Goal: Transaction & Acquisition: Obtain resource

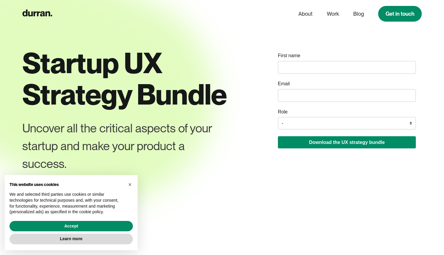
click at [307, 66] on input "name" at bounding box center [347, 67] width 138 height 13
type input "[PERSON_NAME]"
type input "[EMAIL_ADDRESS][PERSON_NAME][DOMAIN_NAME]"
click at [329, 121] on select "- Founder / Co-founder C-suite / VP / Manager Designer Developer Other" at bounding box center [347, 123] width 138 height 12
select select "Designer"
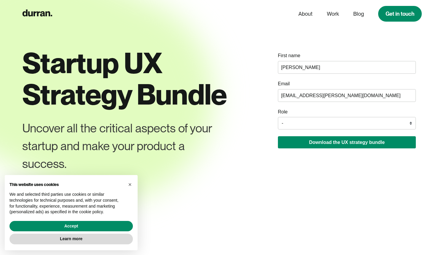
click at [278, 117] on select "- Founder / Co-founder C-suite / VP / Manager Designer Developer Other" at bounding box center [347, 123] width 138 height 12
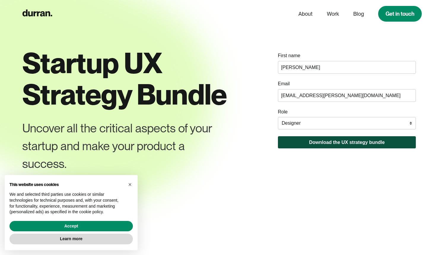
click at [338, 144] on button "Download the UX strategy bundle" at bounding box center [347, 142] width 138 height 12
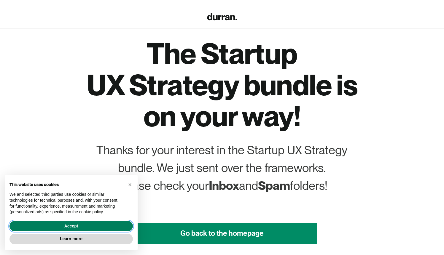
click at [104, 229] on button "Accept" at bounding box center [70, 226] width 123 height 11
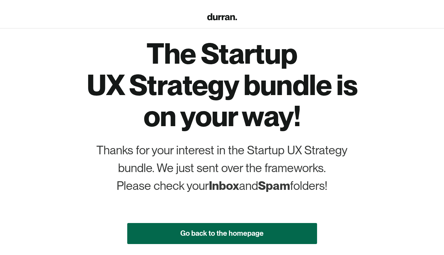
click at [278, 232] on link "Go back to the homepage" at bounding box center [222, 233] width 190 height 21
